Goal: Transaction & Acquisition: Purchase product/service

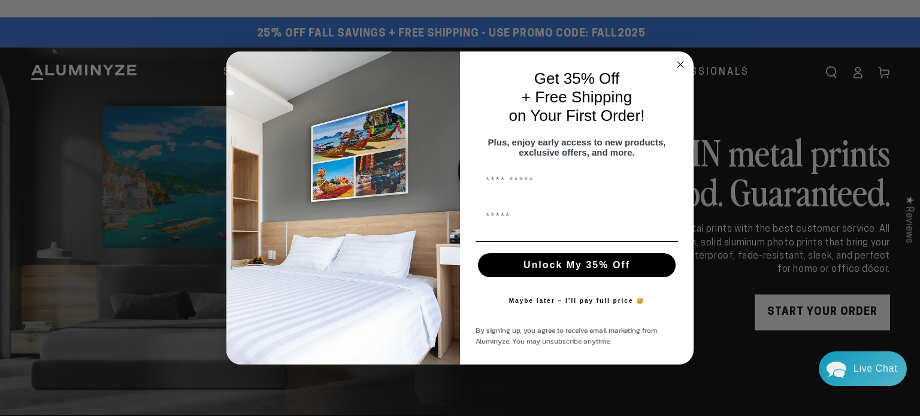
click at [679, 62] on icon "Close dialog" at bounding box center [680, 65] width 6 height 6
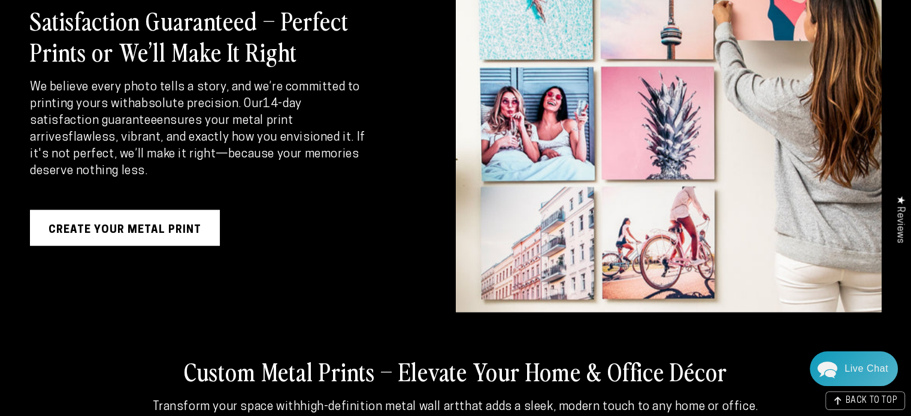
scroll to position [1924, 0]
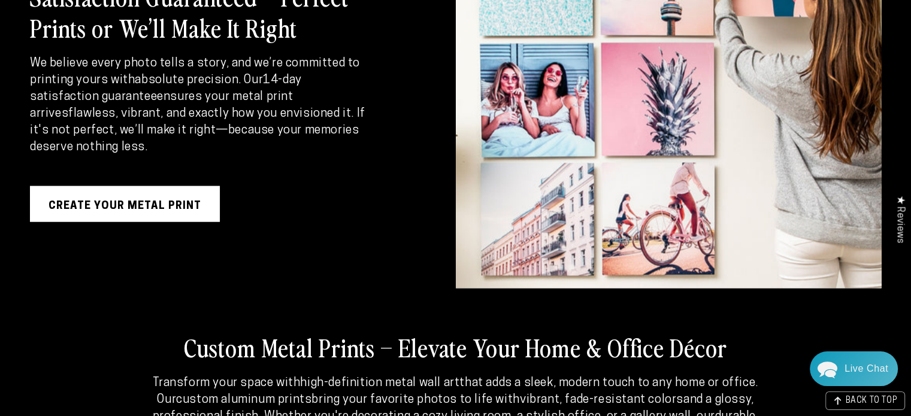
click at [156, 200] on link "Create Your Metal Print" at bounding box center [125, 204] width 190 height 36
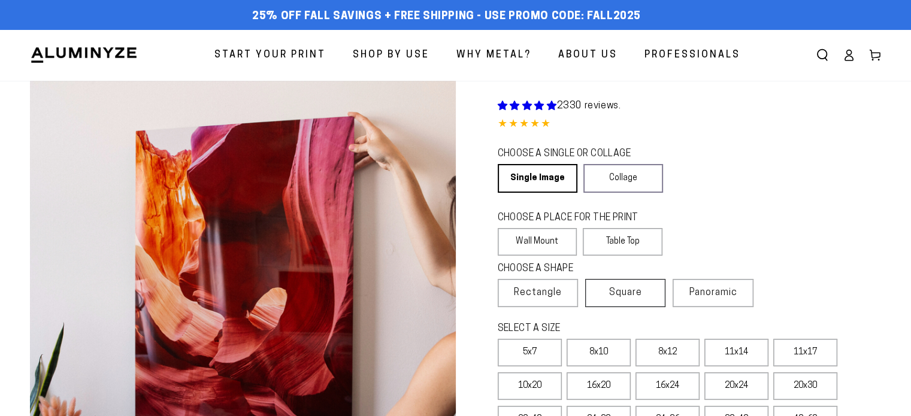
select select "**********"
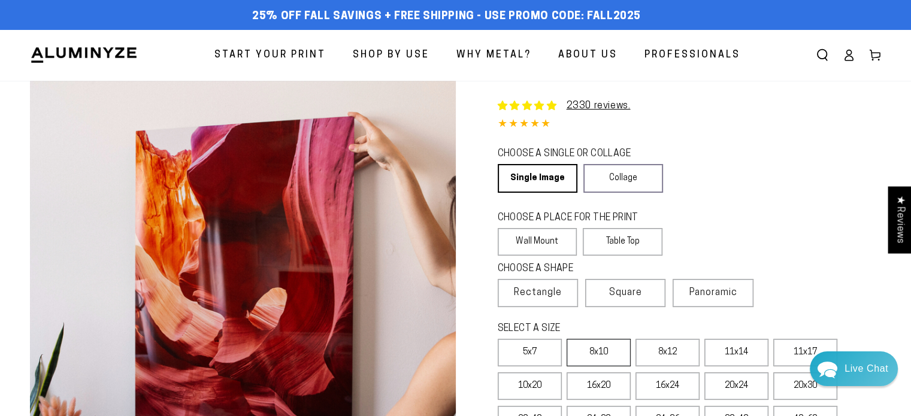
click at [606, 361] on label "8x10" at bounding box center [599, 353] width 64 height 28
click at [542, 241] on label "Wall Mount" at bounding box center [538, 242] width 80 height 28
click at [533, 173] on link "Single Image" at bounding box center [537, 178] width 78 height 29
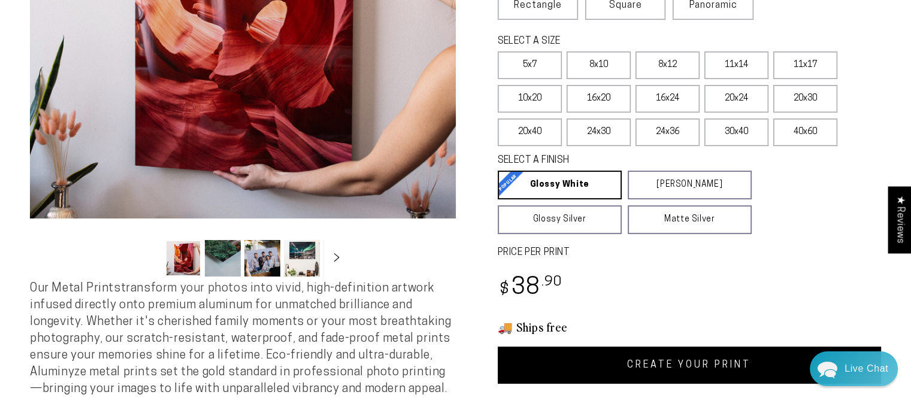
scroll to position [295, 0]
